Goal: Task Accomplishment & Management: Use online tool/utility

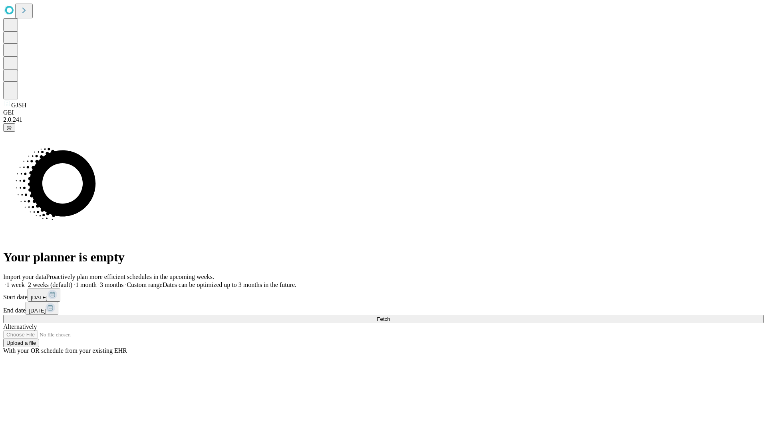
click at [390, 316] on span "Fetch" at bounding box center [383, 319] width 13 height 6
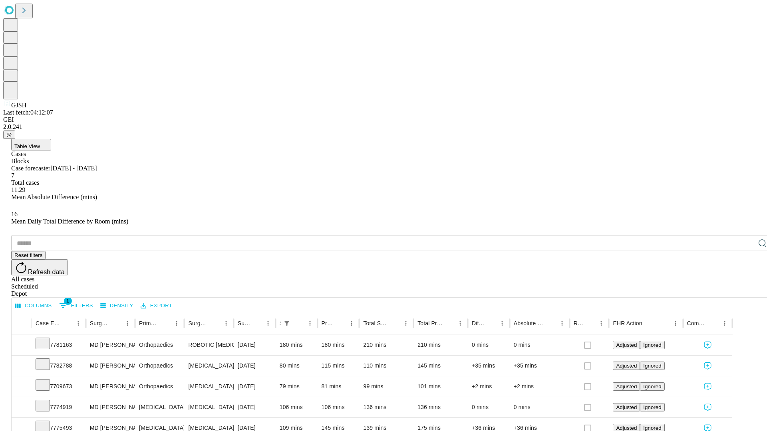
click at [715, 283] on div "Scheduled" at bounding box center [391, 286] width 760 height 7
